Goal: Find specific page/section: Find specific page/section

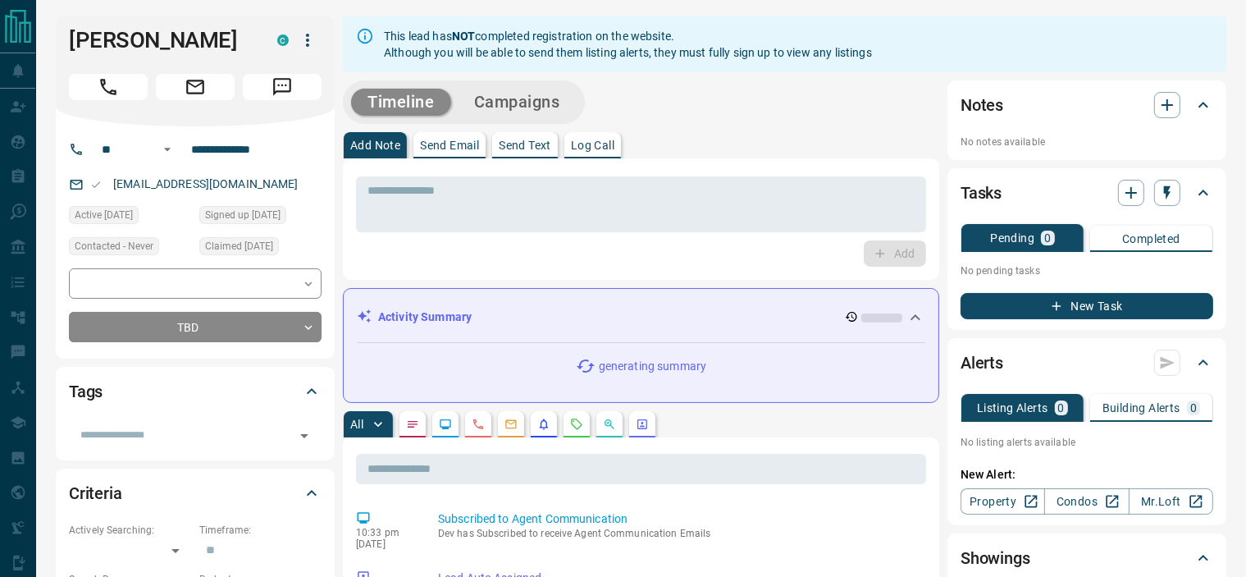
click at [269, 183] on div "[EMAIL_ADDRESS][DOMAIN_NAME]" at bounding box center [195, 184] width 253 height 27
copy link "[EMAIL_ADDRESS][DOMAIN_NAME]"
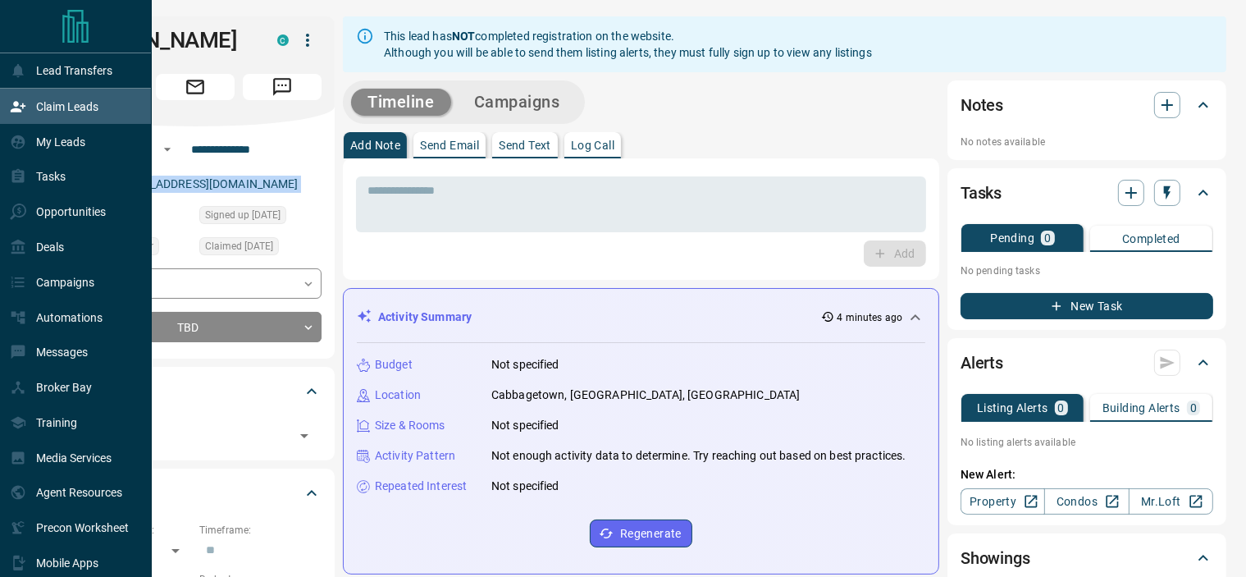
click at [16, 117] on div "Claim Leads" at bounding box center [54, 106] width 89 height 27
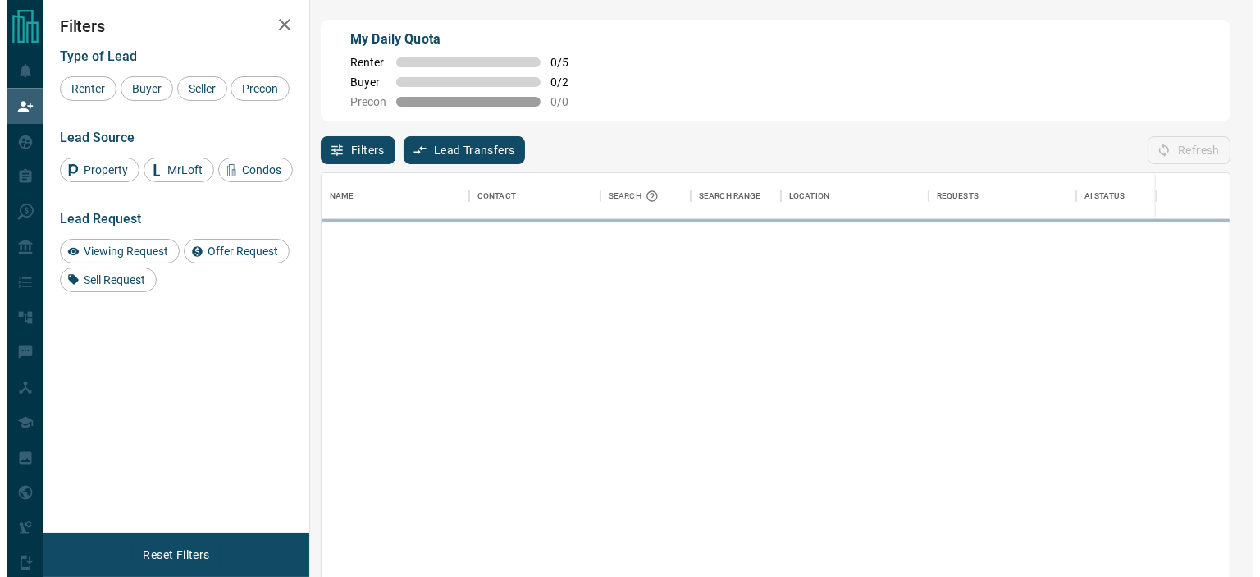
scroll to position [421, 894]
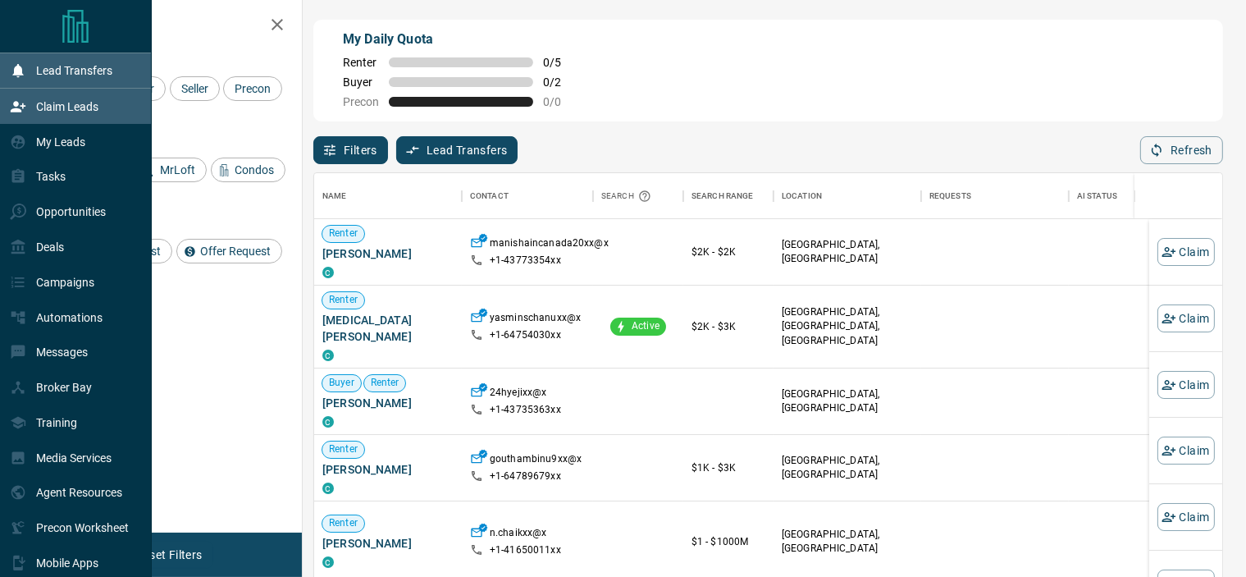
click at [11, 62] on icon at bounding box center [18, 70] width 16 height 16
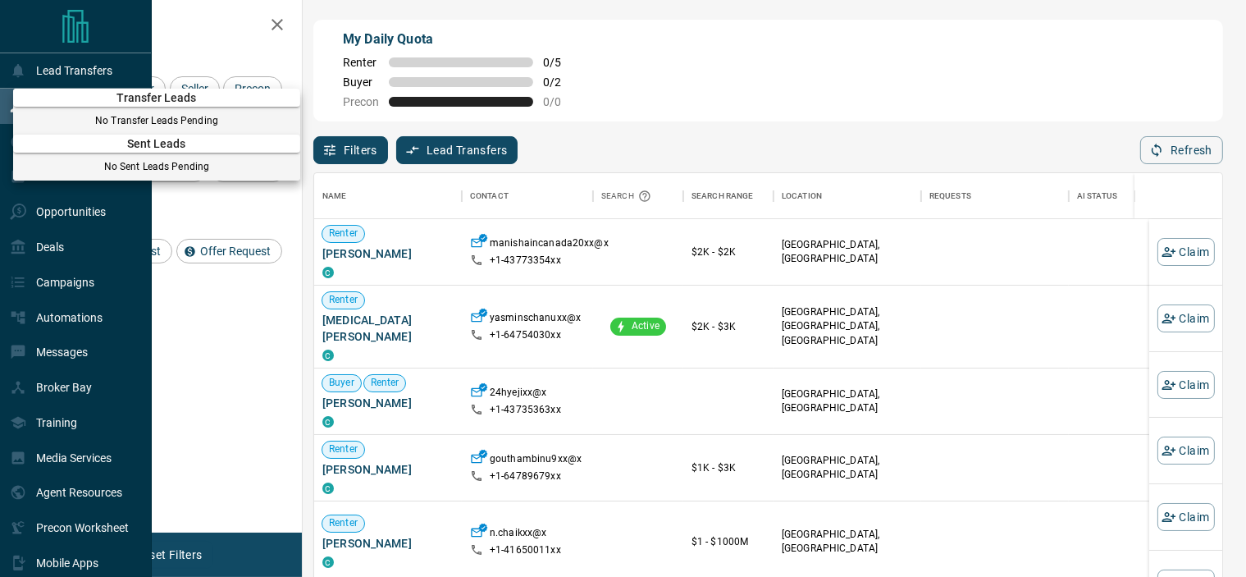
click at [0, 138] on div at bounding box center [623, 288] width 1246 height 577
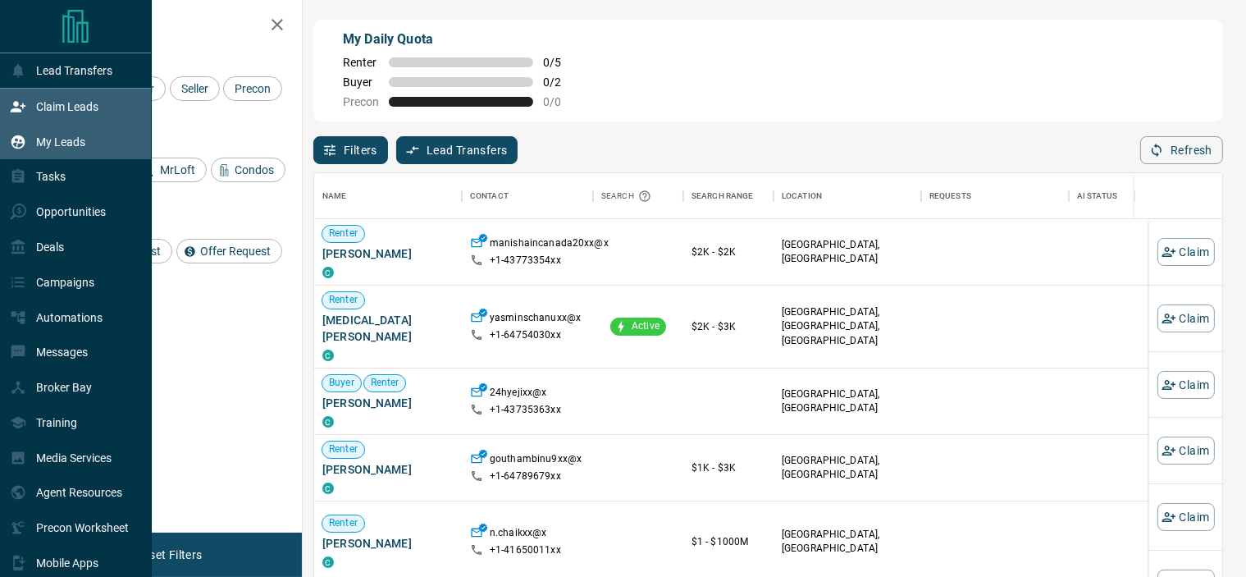
click at [30, 142] on div "My Leads" at bounding box center [47, 141] width 75 height 27
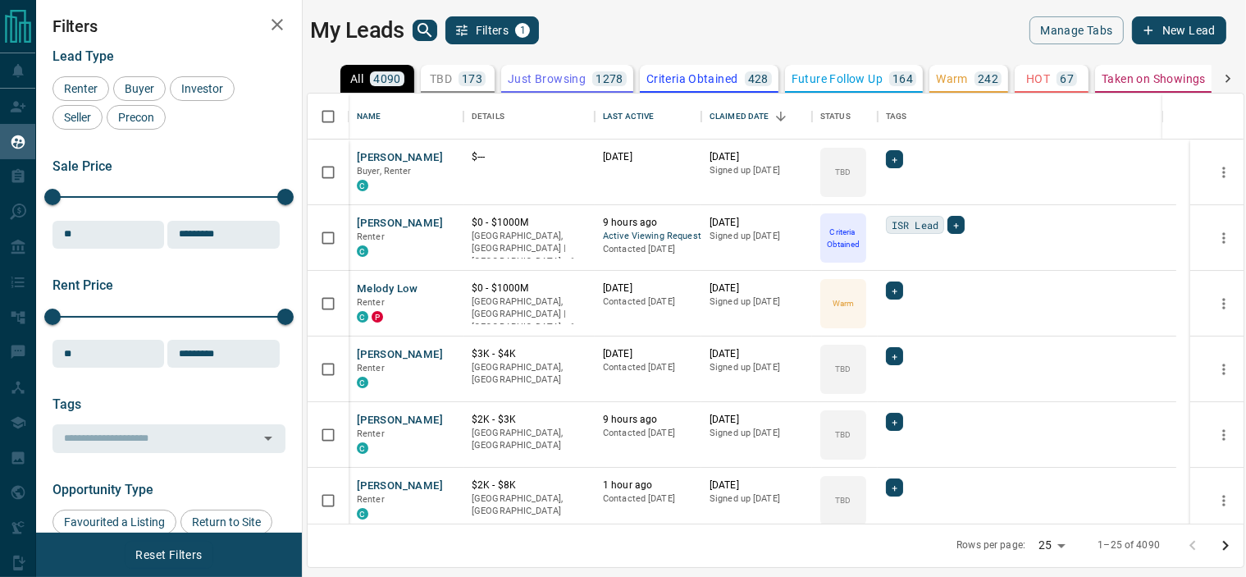
click at [427, 34] on icon "search button" at bounding box center [425, 31] width 20 height 20
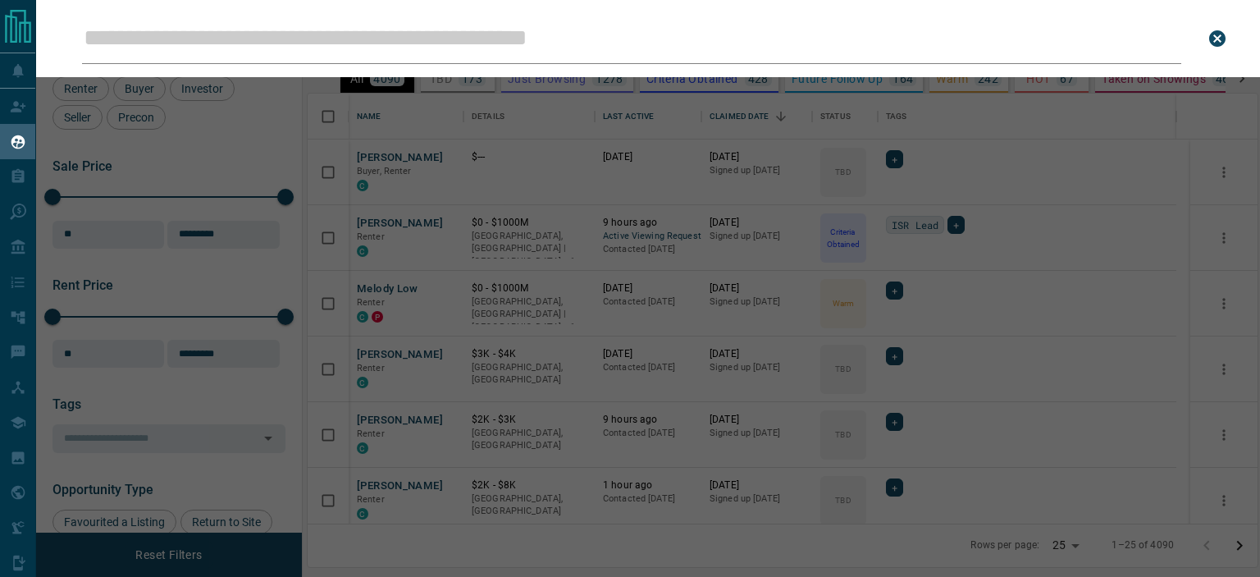
scroll to position [417, 936]
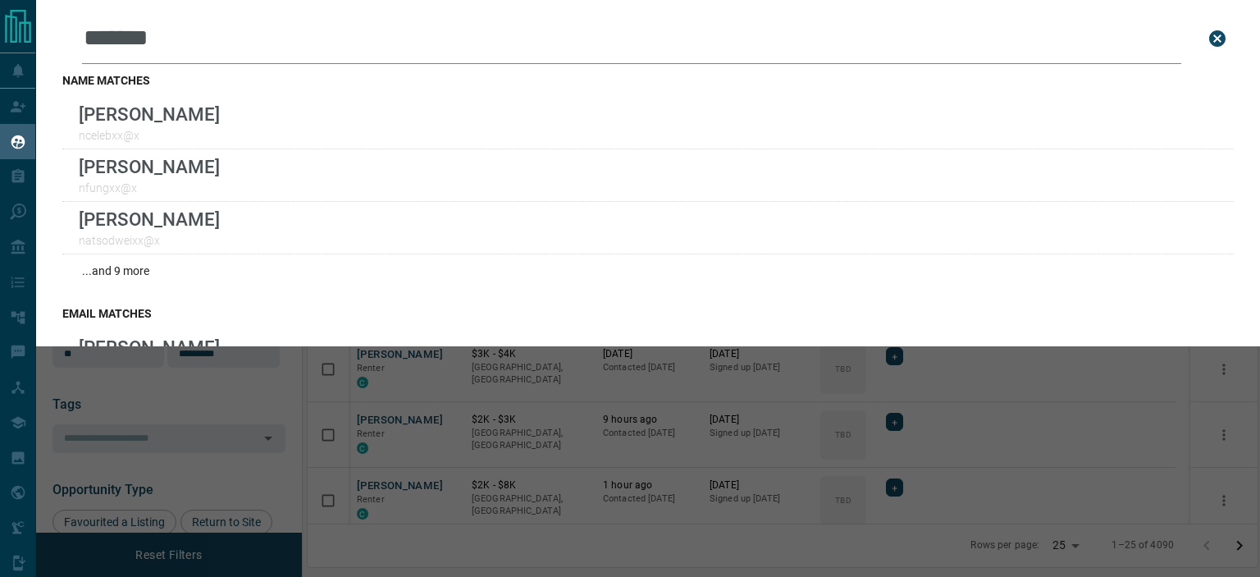
type input "*******"
